Goal: Task Accomplishment & Management: Complete application form

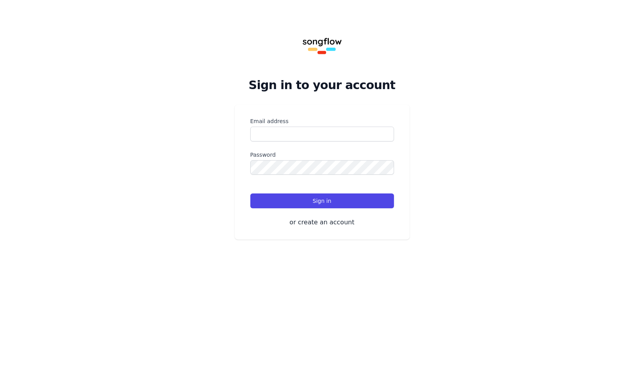
click at [364, 146] on form "Email address Password Remember me Sign in" at bounding box center [322, 162] width 144 height 91
click at [378, 135] on input "Email address" at bounding box center [322, 134] width 144 height 15
click at [352, 226] on button "or create an account" at bounding box center [322, 222] width 144 height 9
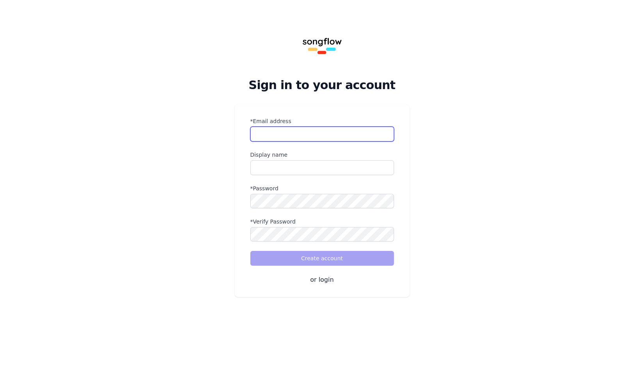
click at [363, 129] on input "*Email address" at bounding box center [322, 134] width 144 height 15
click at [367, 166] on input "name" at bounding box center [322, 167] width 144 height 15
click at [374, 132] on input "*Email address" at bounding box center [322, 134] width 144 height 15
type input "**********"
drag, startPoint x: 332, startPoint y: 163, endPoint x: 233, endPoint y: 158, distance: 98.6
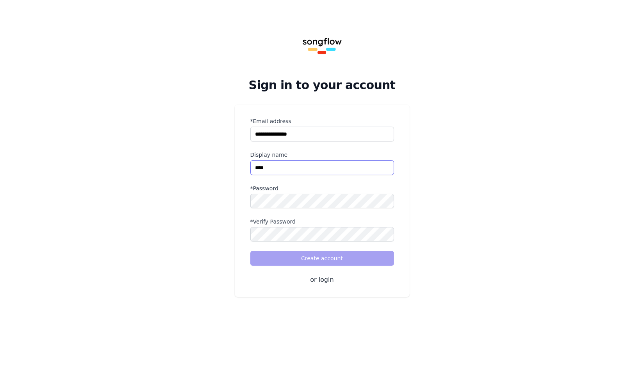
click at [228, 158] on div "**********" at bounding box center [322, 158] width 644 height 316
type input "*********"
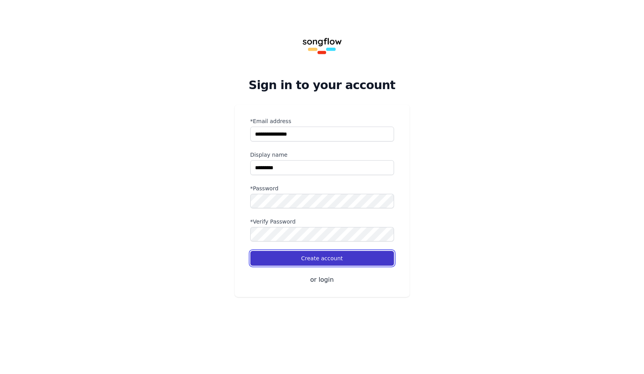
click at [265, 251] on button "Create account" at bounding box center [322, 258] width 144 height 15
click at [369, 255] on button "Create account" at bounding box center [322, 258] width 144 height 15
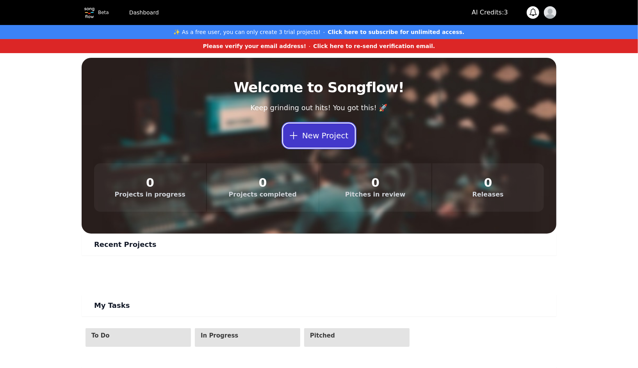
click at [339, 138] on button "New Project" at bounding box center [319, 135] width 72 height 24
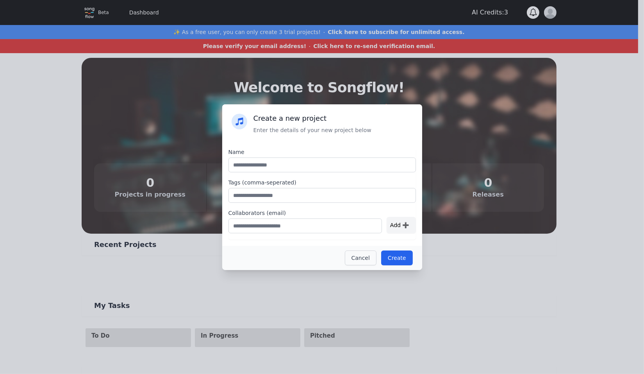
click at [361, 262] on button "Cancel" at bounding box center [361, 257] width 32 height 15
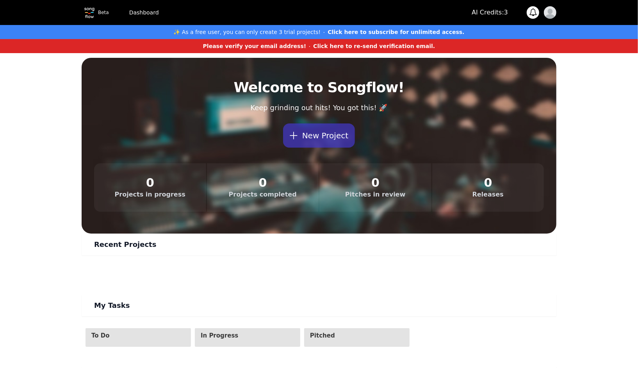
drag, startPoint x: 292, startPoint y: 30, endPoint x: 398, endPoint y: 217, distance: 214.8
click at [416, 189] on div "Beta Dashboard AI Credits: 3 0 Notifications You don't have any notifications! …" at bounding box center [319, 352] width 638 height 705
click at [478, 13] on p "AI Credits: 3" at bounding box center [490, 12] width 36 height 9
click at [537, 14] on button "0" at bounding box center [533, 12] width 12 height 12
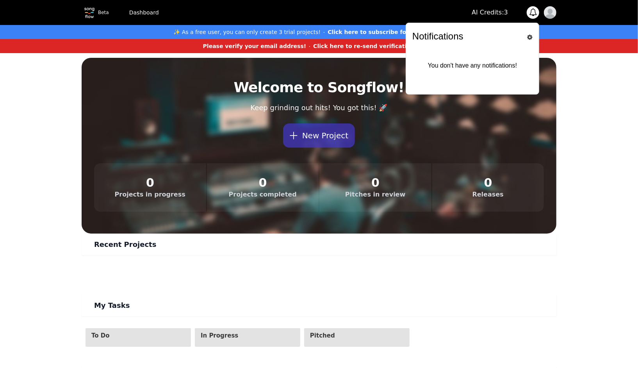
click at [558, 14] on div "Beta Dashboard AI Credits: 3 0 Notifications You don't have any notifications! …" at bounding box center [319, 12] width 500 height 25
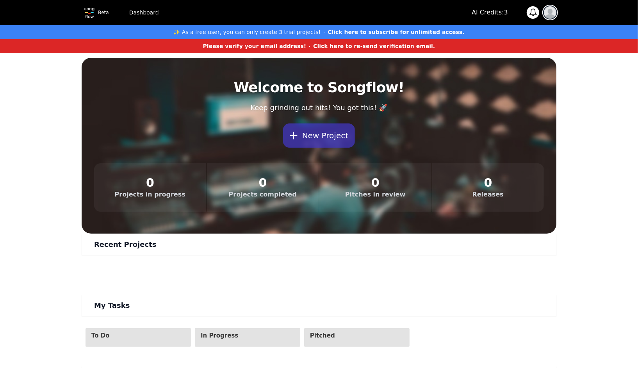
click at [551, 13] on img "button" at bounding box center [550, 12] width 12 height 12
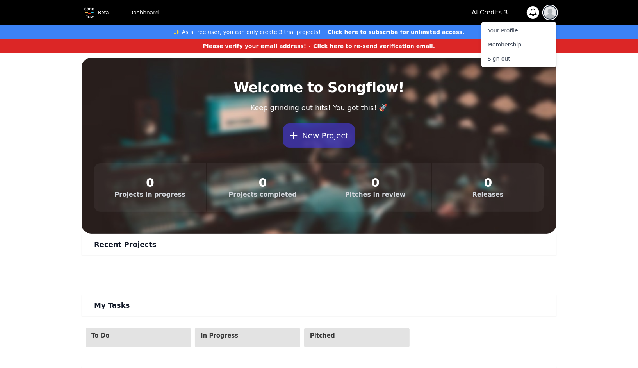
click at [551, 13] on img "button" at bounding box center [550, 12] width 12 height 12
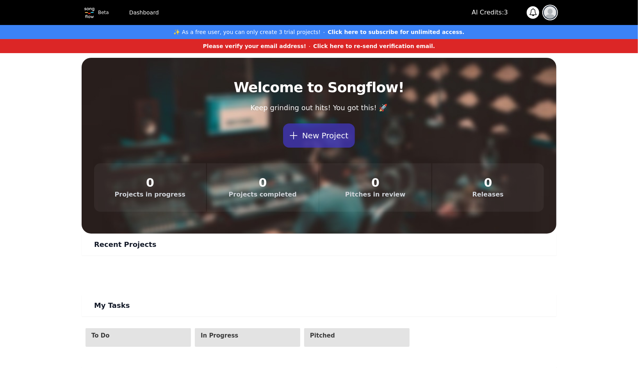
click at [551, 13] on img "button" at bounding box center [550, 12] width 12 height 12
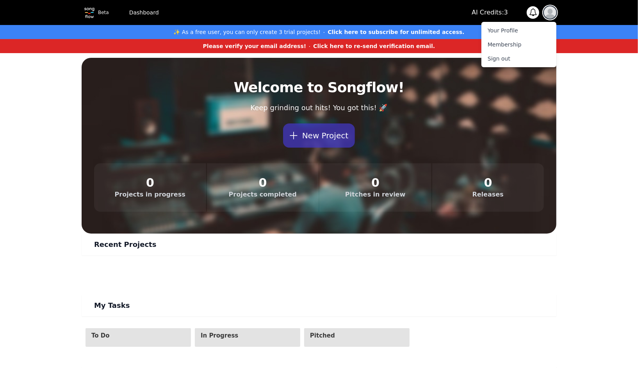
click at [551, 13] on img "button" at bounding box center [550, 12] width 12 height 12
